Goal: Task Accomplishment & Management: Use online tool/utility

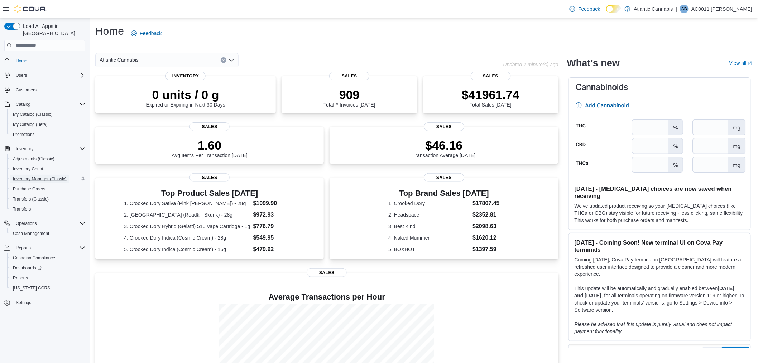
click at [36, 176] on span "Inventory Manager (Classic)" at bounding box center [40, 179] width 54 height 6
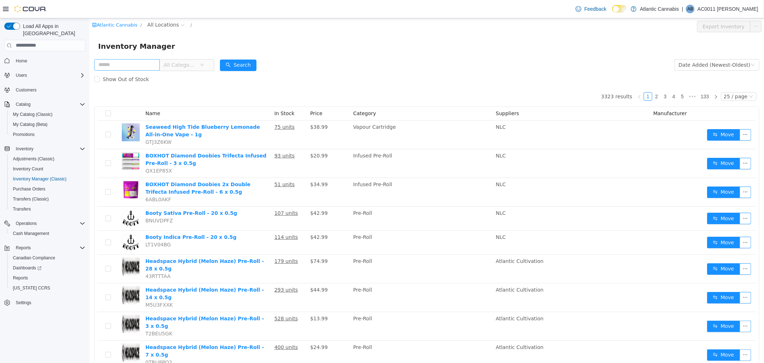
click at [119, 68] on input "text" at bounding box center [127, 64] width 66 height 11
type input "**********"
click at [161, 23] on span "All Locations" at bounding box center [163, 24] width 32 height 8
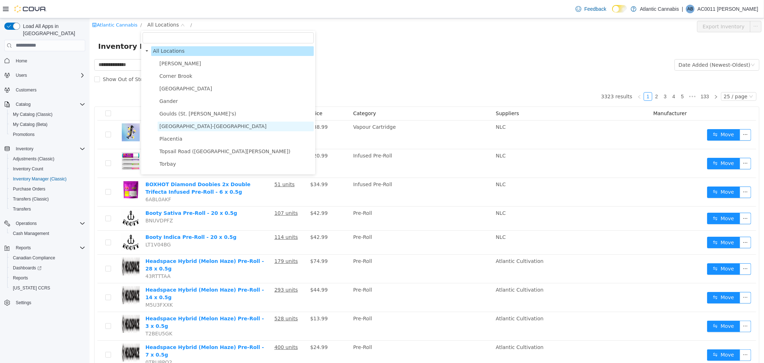
click at [187, 125] on span "[GEOGRAPHIC_DATA]-[GEOGRAPHIC_DATA]" at bounding box center [212, 126] width 107 height 6
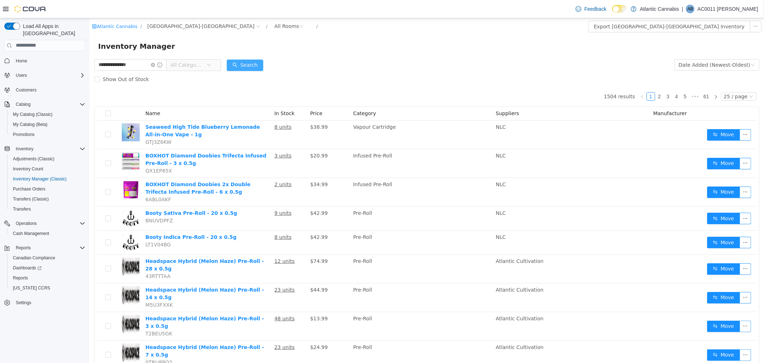
click at [257, 66] on button "Search" at bounding box center [244, 64] width 37 height 11
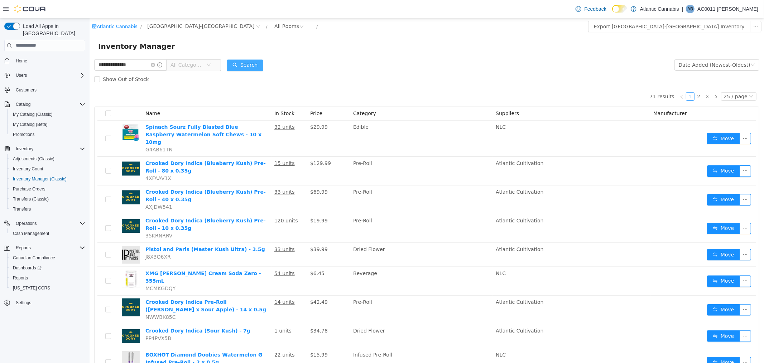
click at [257, 62] on button "Search" at bounding box center [244, 64] width 37 height 11
click at [146, 63] on input "**********" at bounding box center [130, 64] width 72 height 11
click at [211, 64] on icon "icon: down" at bounding box center [208, 64] width 4 height 4
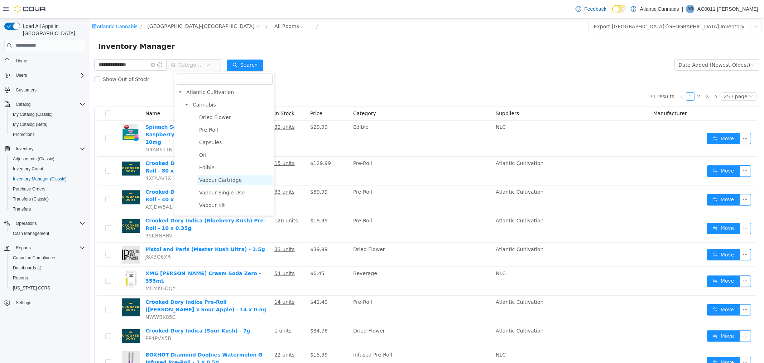
click at [225, 175] on span "Vapour Cartridge" at bounding box center [234, 180] width 75 height 10
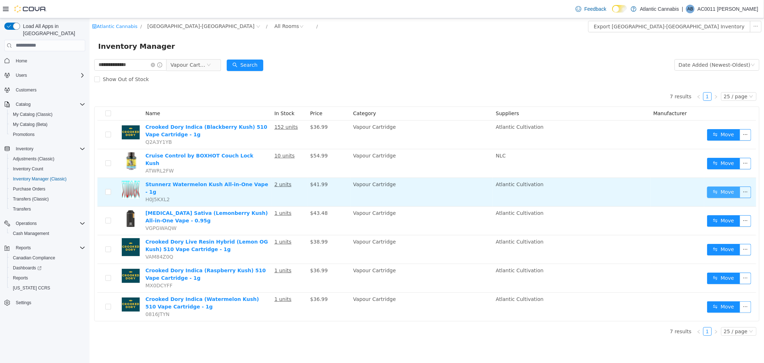
click at [732, 186] on button "Move" at bounding box center [723, 191] width 33 height 11
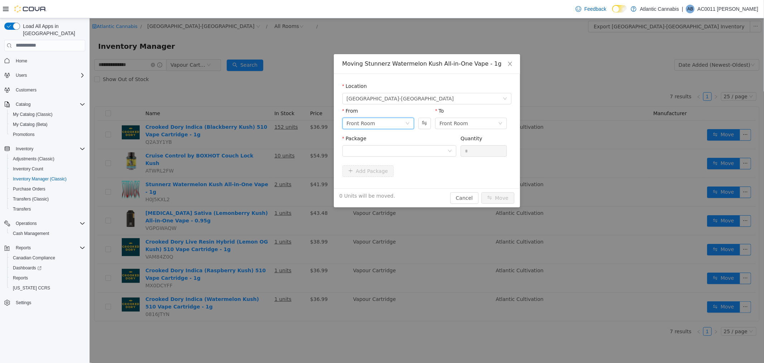
click at [406, 123] on icon "icon: down" at bounding box center [407, 123] width 4 height 4
click at [394, 147] on li "Front Room" at bounding box center [378, 148] width 72 height 11
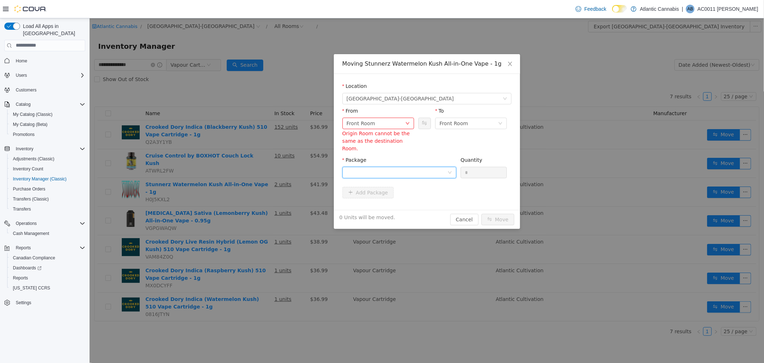
click at [427, 156] on div "Package" at bounding box center [399, 168] width 114 height 25
click at [387, 167] on div at bounding box center [396, 172] width 101 height 11
click at [473, 120] on div "Front Room" at bounding box center [468, 123] width 58 height 11
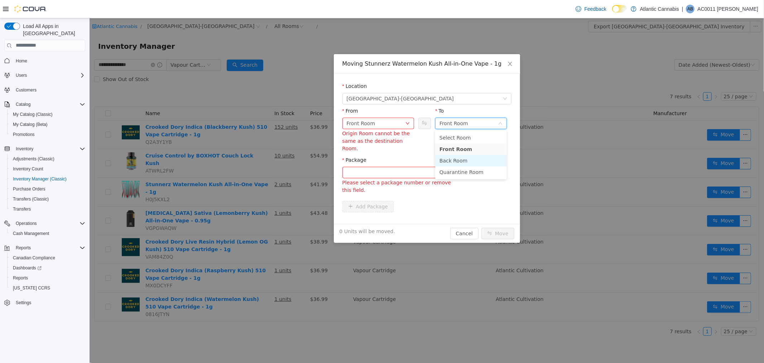
click at [452, 160] on li "Back Room" at bounding box center [471, 159] width 72 height 11
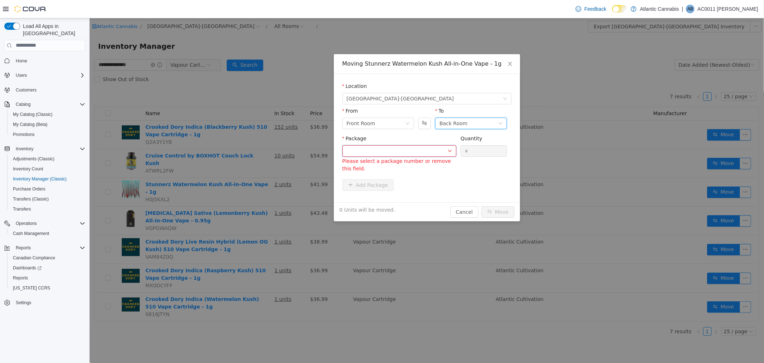
click at [402, 147] on div at bounding box center [396, 150] width 101 height 11
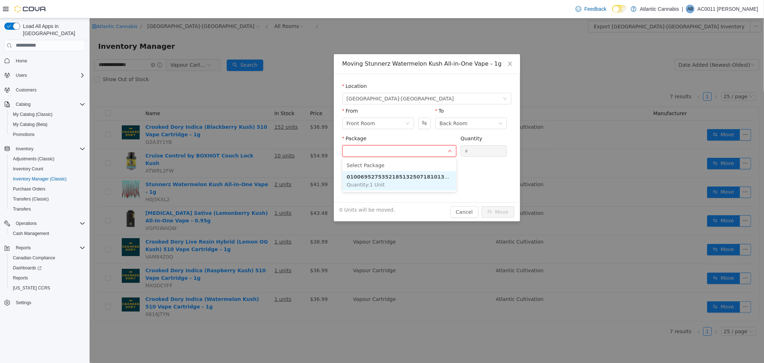
click at [406, 174] on strong "010069527535218513250718101310052" at bounding box center [403, 176] width 115 height 6
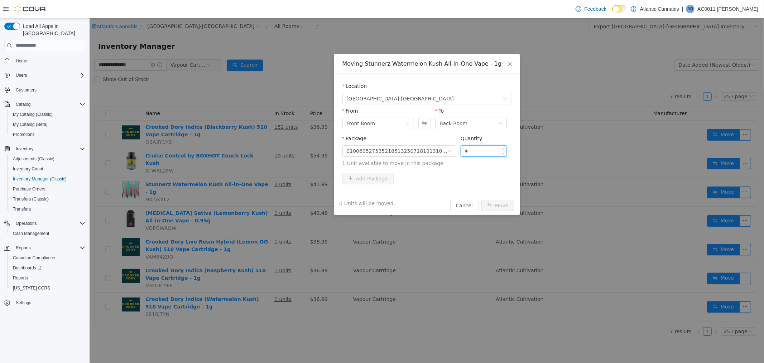
click at [484, 146] on input "*" at bounding box center [484, 150] width 46 height 11
type input "*"
click at [502, 148] on icon "icon: up" at bounding box center [503, 149] width 3 height 3
click at [501, 205] on button "Move" at bounding box center [497, 204] width 33 height 11
